Goal: Task Accomplishment & Management: Use online tool/utility

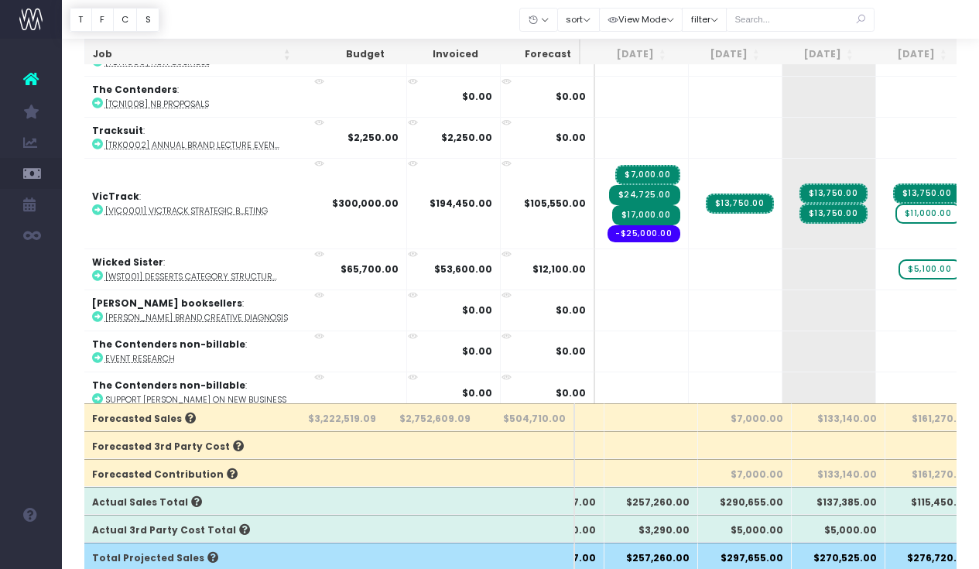
scroll to position [0, 70]
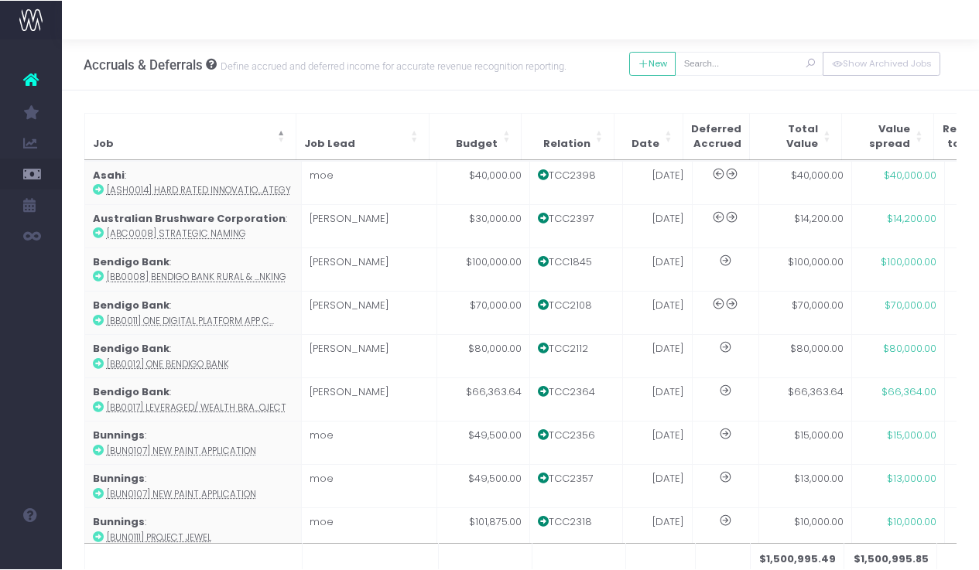
scroll to position [438, 0]
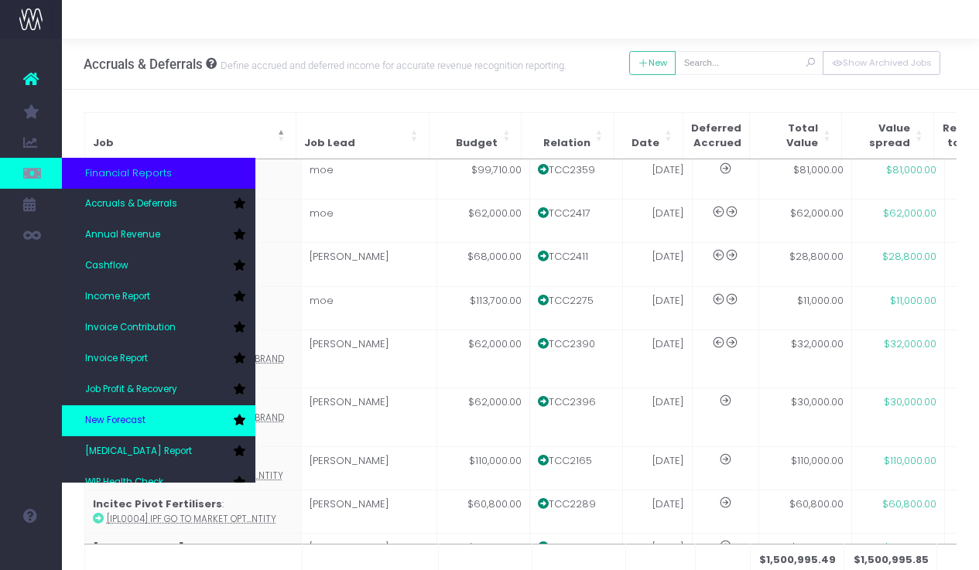
click at [123, 424] on span "New Forecast" at bounding box center [115, 421] width 60 height 14
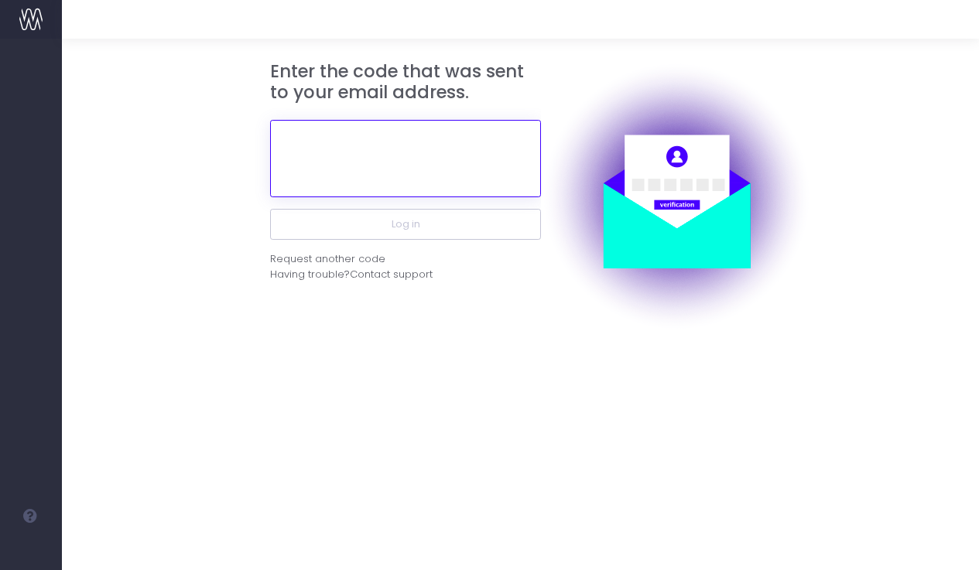
paste input "655390"
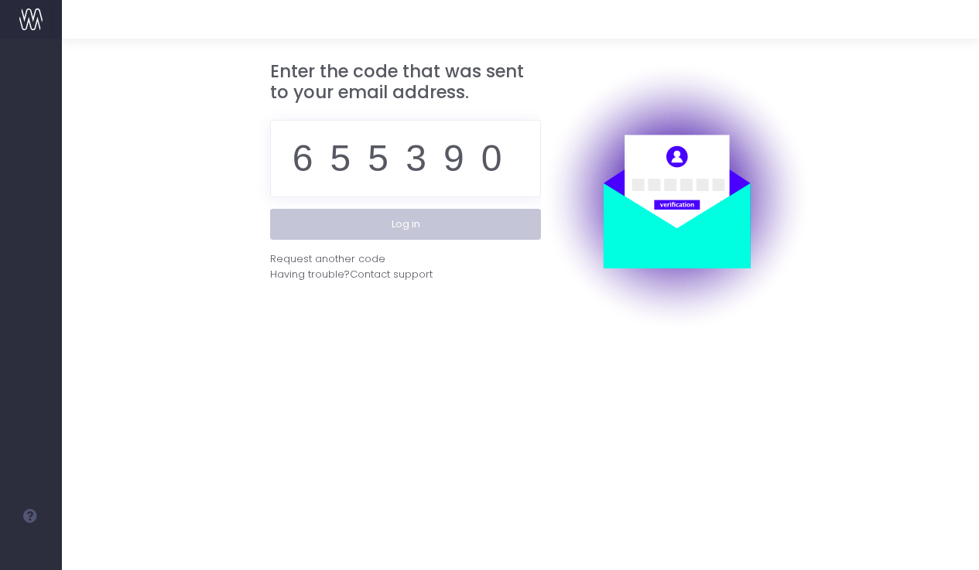
click at [470, 228] on button "Log in" at bounding box center [405, 224] width 271 height 31
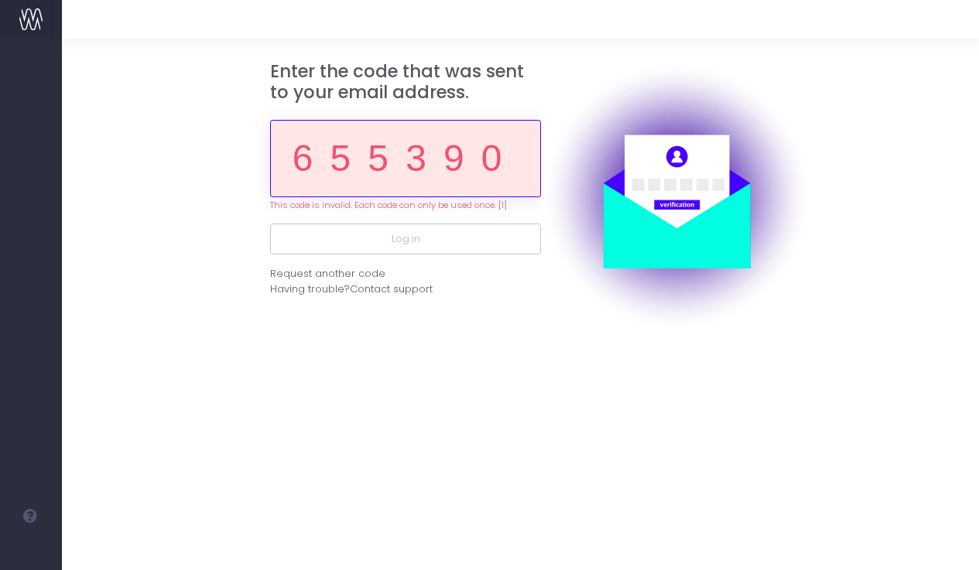
click at [501, 159] on input "655390" at bounding box center [405, 158] width 271 height 77
drag, startPoint x: 505, startPoint y: 155, endPoint x: 208, endPoint y: 144, distance: 297.3
click at [208, 144] on form "Enter the code that was sent to your email address. 655390 This code is invalid…" at bounding box center [520, 196] width 873 height 271
paste input "22800"
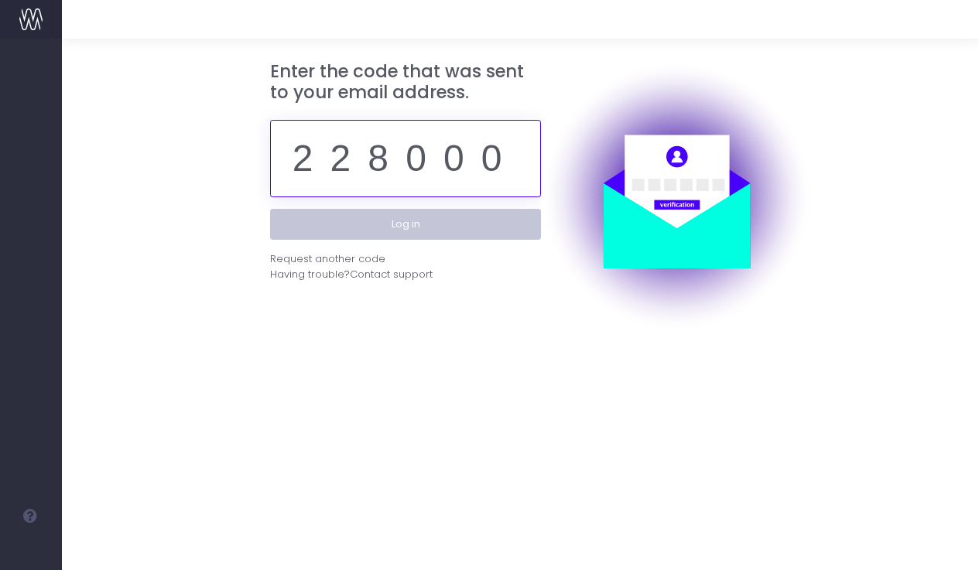
type input "228000"
click at [453, 230] on button "Log in" at bounding box center [405, 224] width 271 height 31
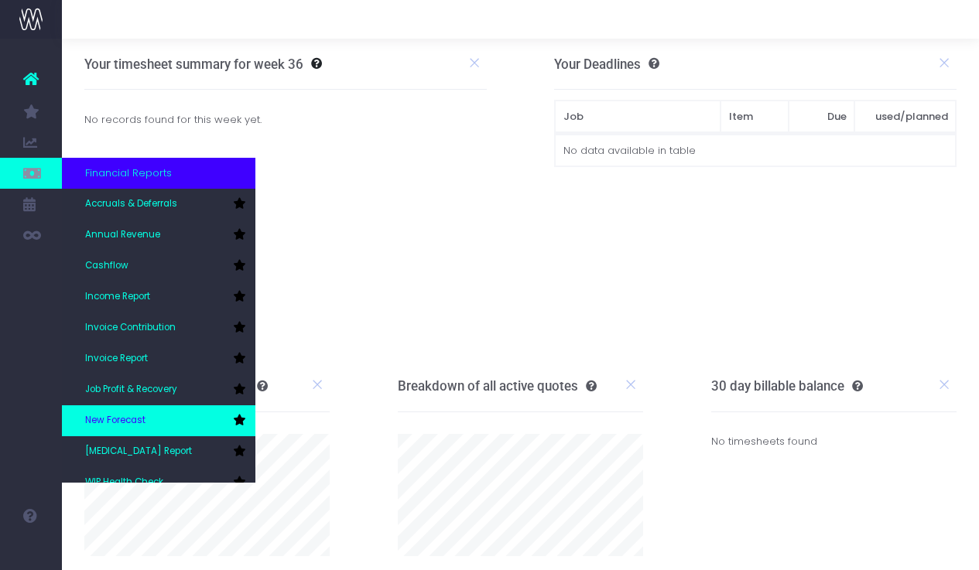
click at [128, 420] on span "New Forecast" at bounding box center [115, 421] width 60 height 14
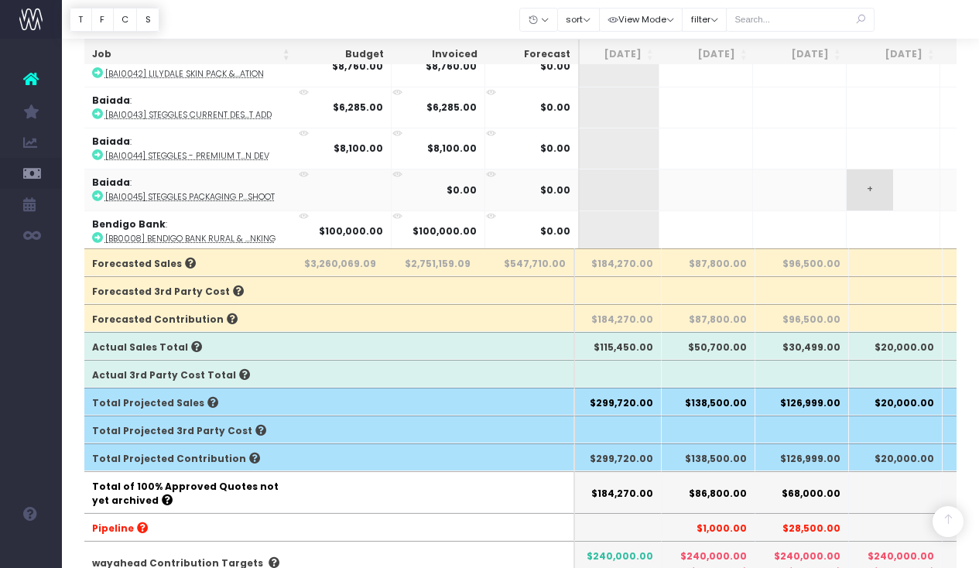
scroll to position [43, 229]
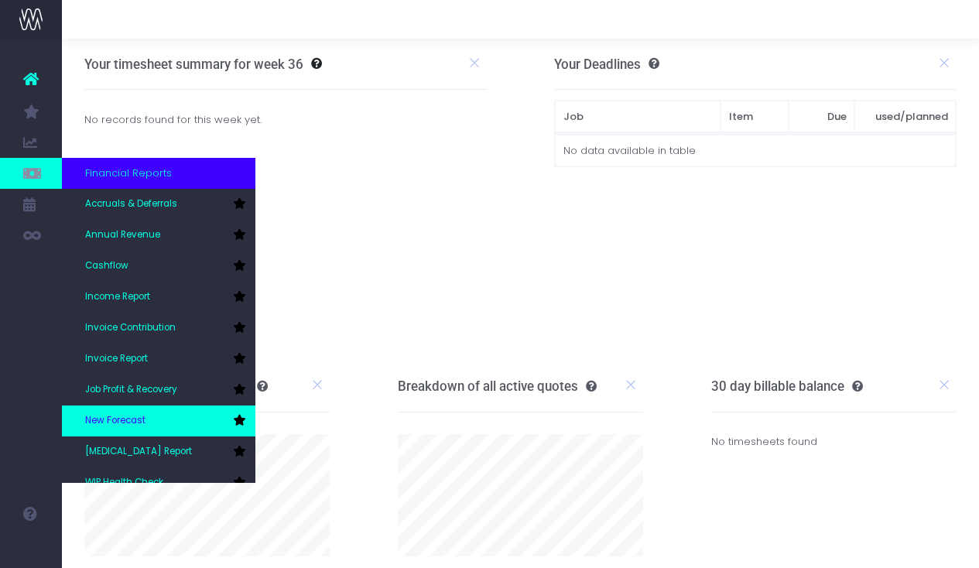
click at [141, 412] on link "New Forecast" at bounding box center [158, 420] width 193 height 31
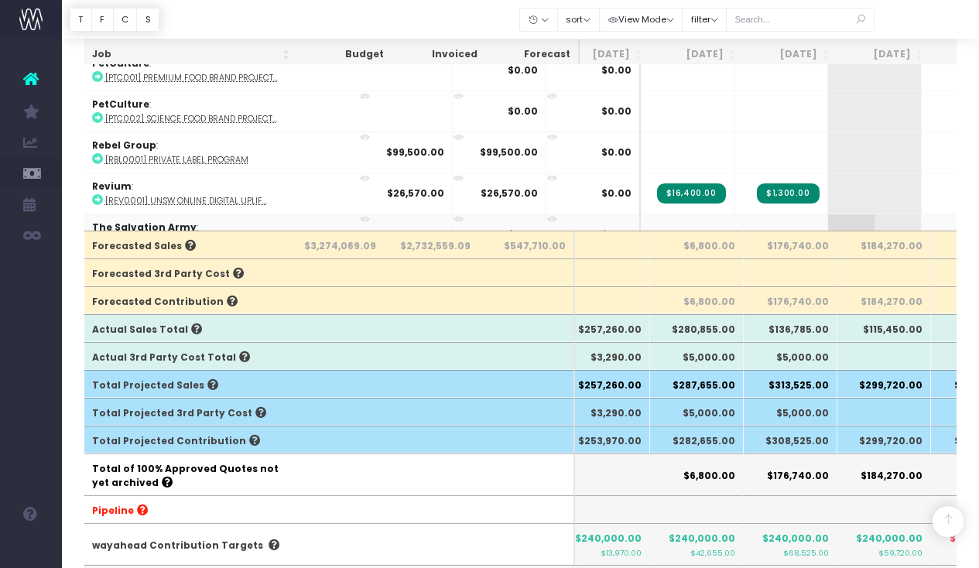
scroll to position [2887, 24]
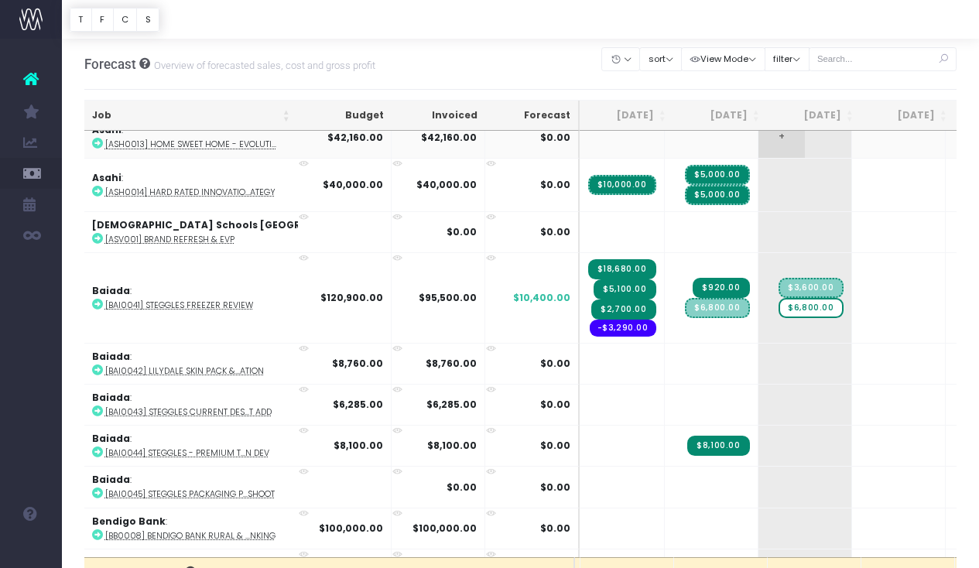
scroll to position [60, 94]
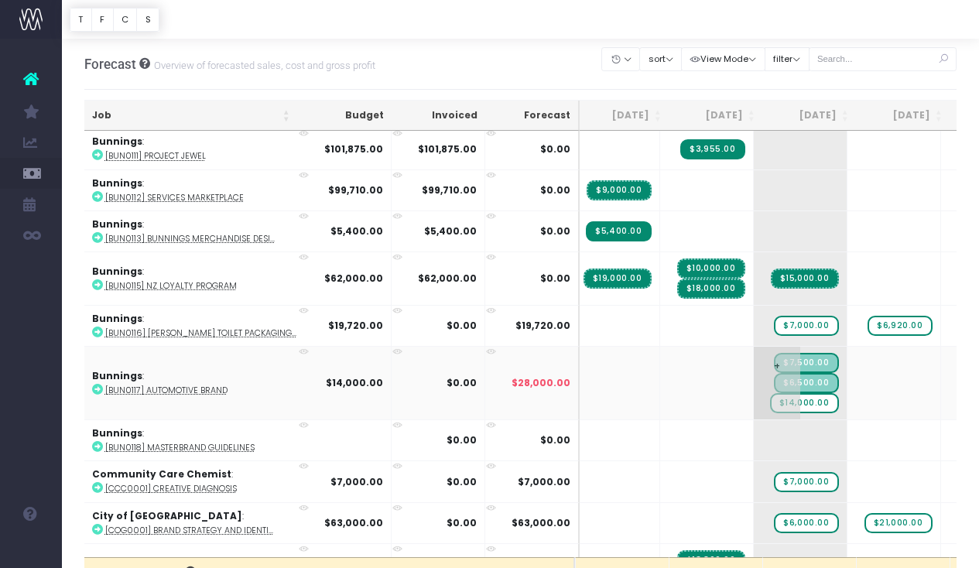
click at [770, 401] on span "$14,000.00" at bounding box center [804, 403] width 69 height 20
click at [815, 93] on body "Oh my... this is bad. [PERSON_NAME] wasn't able to load this page. Please conta…" at bounding box center [489, 284] width 979 height 568
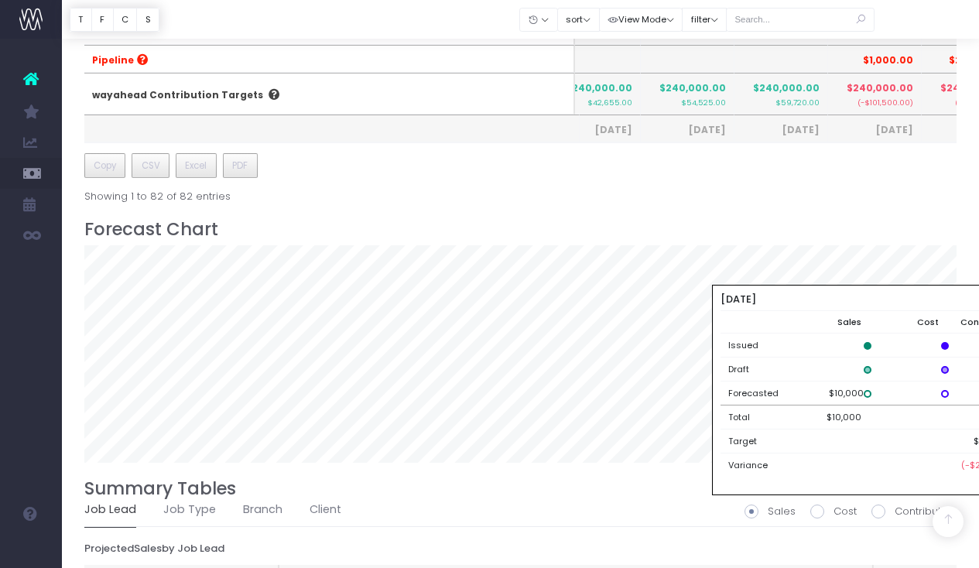
scroll to position [1032, 0]
